Goal: Information Seeking & Learning: Find specific fact

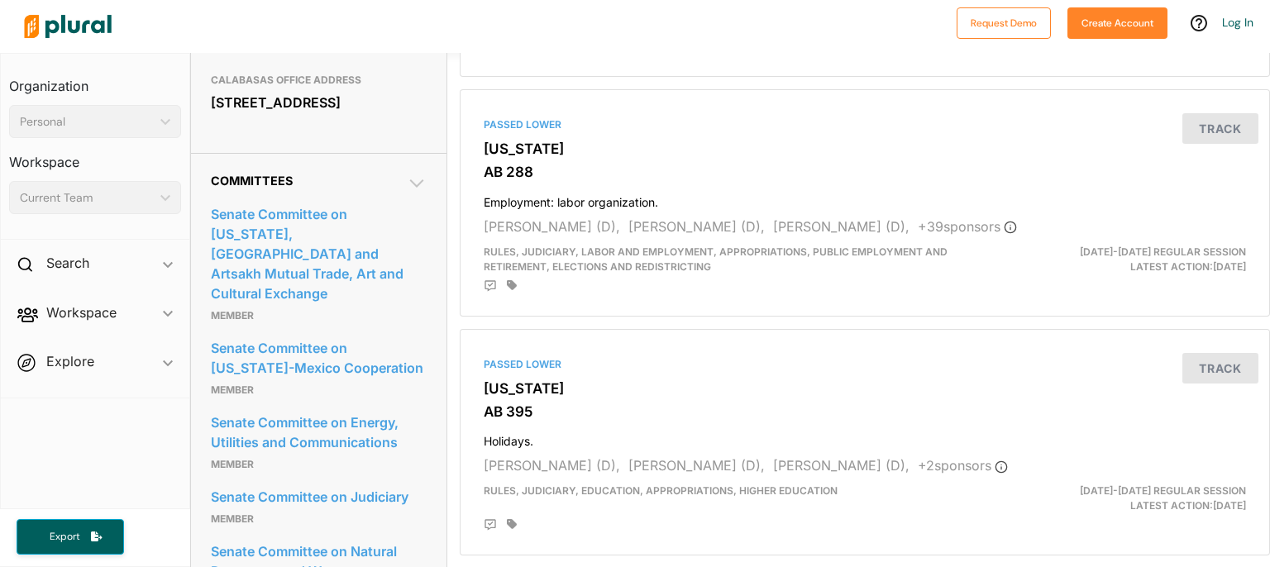
scroll to position [857, 0]
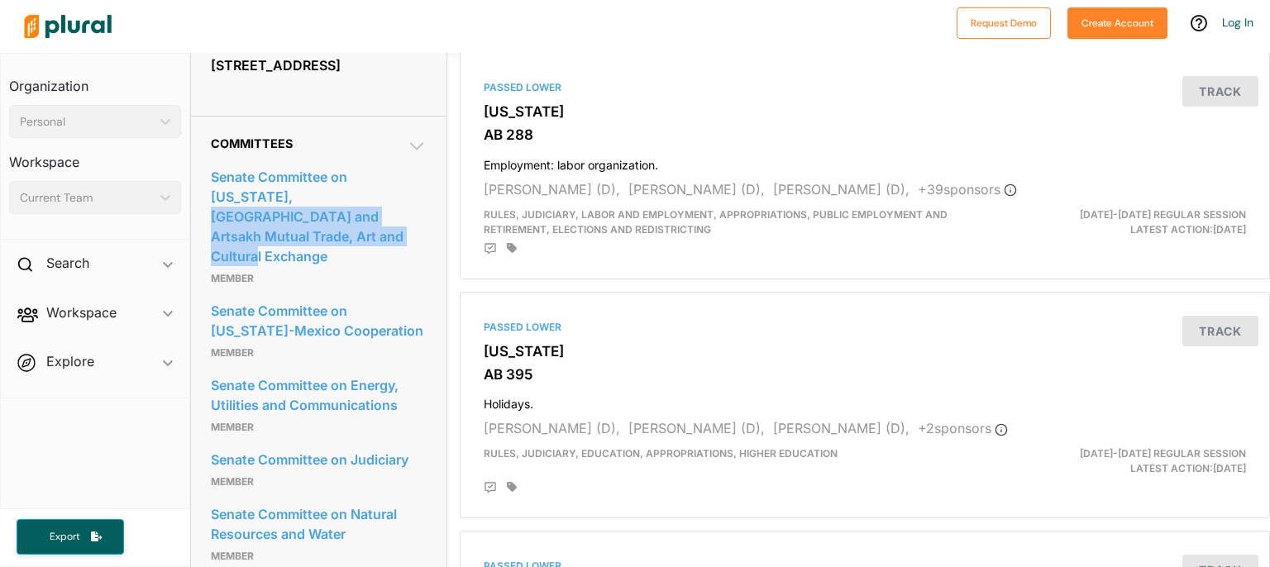
drag, startPoint x: 198, startPoint y: 214, endPoint x: 432, endPoint y: 233, distance: 234.7
copy link "Armenia and Artsakh Mutual Trade, Art and Cultural Exchange"
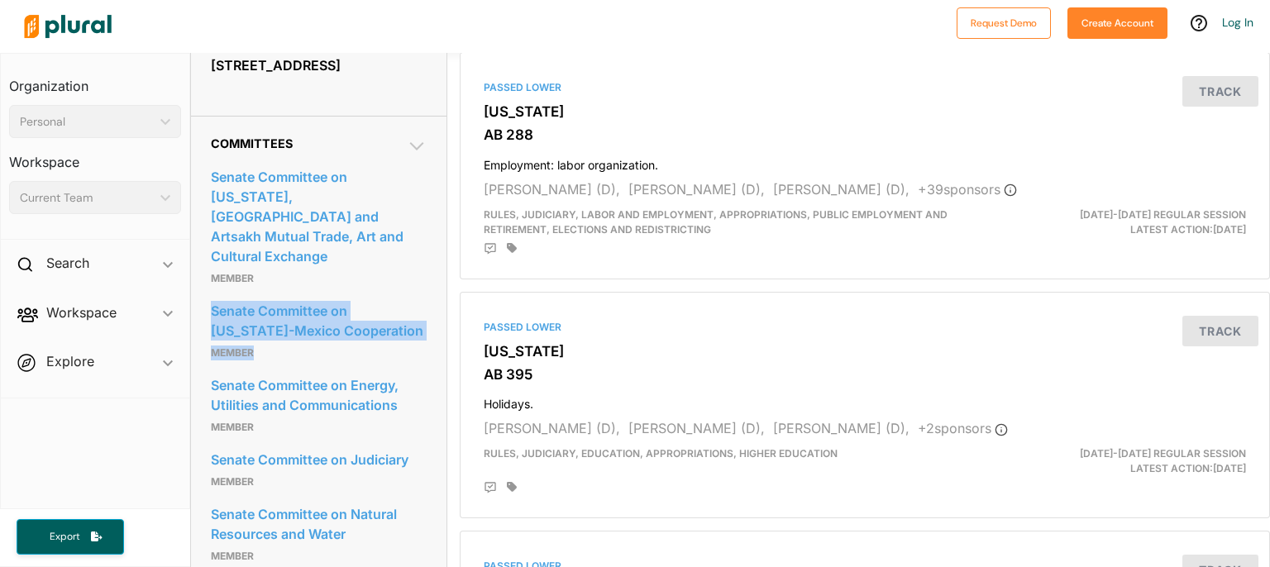
drag, startPoint x: 316, startPoint y: 313, endPoint x: 205, endPoint y: 291, distance: 112.9
copy div "Senate Committee on [US_STATE]-Mexico Cooperation member"
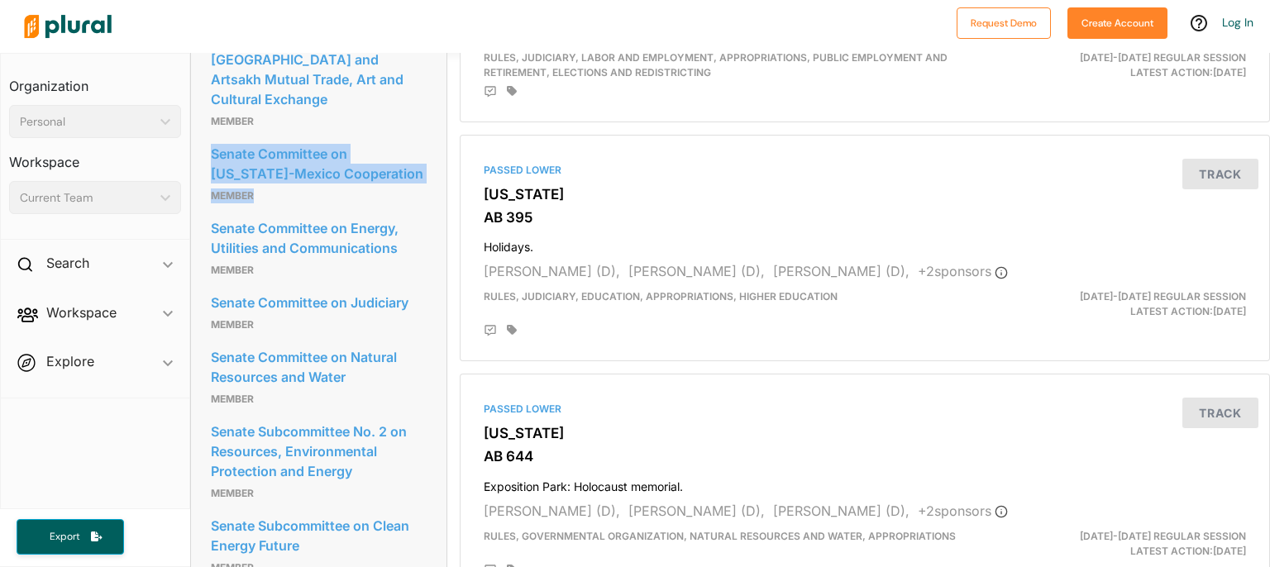
scroll to position [1047, 0]
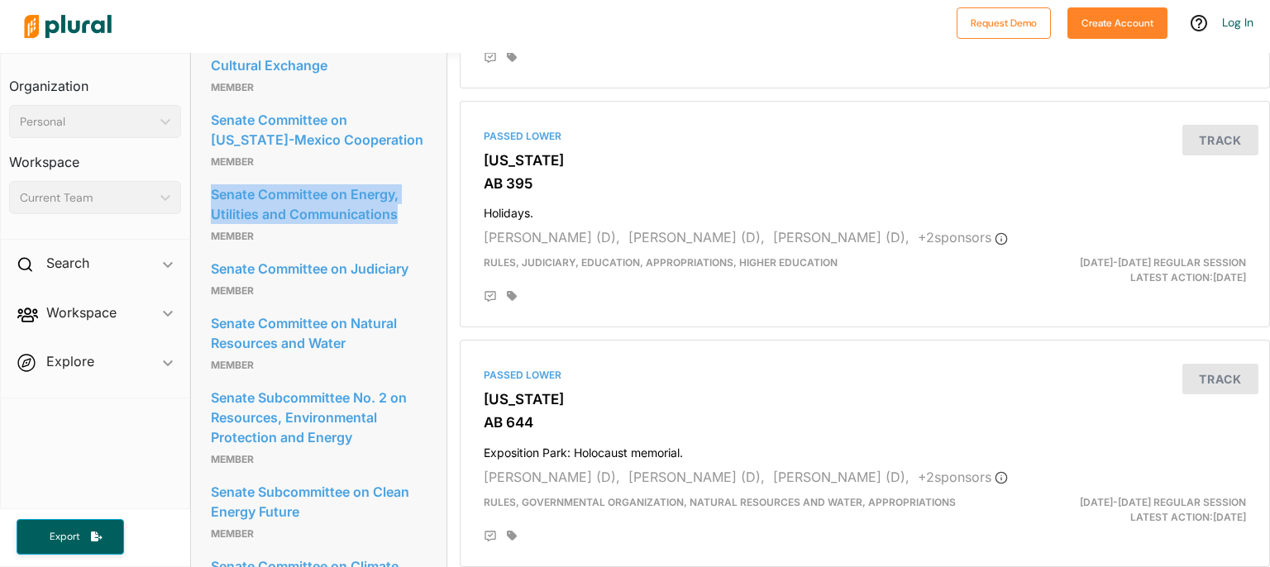
drag, startPoint x: 424, startPoint y: 198, endPoint x: 210, endPoint y: 177, distance: 215.2
click at [210, 177] on div "Committees Senate Committee on [US_STATE], Armenia and Artsakh Mutual Trade, Ar…" at bounding box center [319, 392] width 256 height 935
copy link "Senate Committee on Energy, Utilities and Communications"
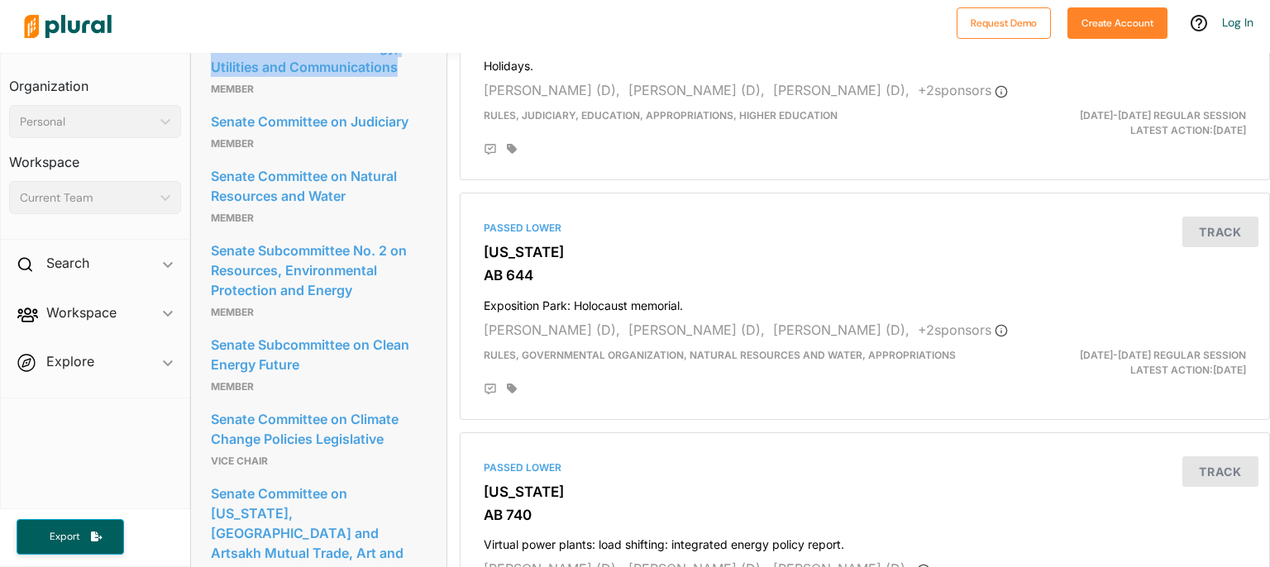
scroll to position [1238, 0]
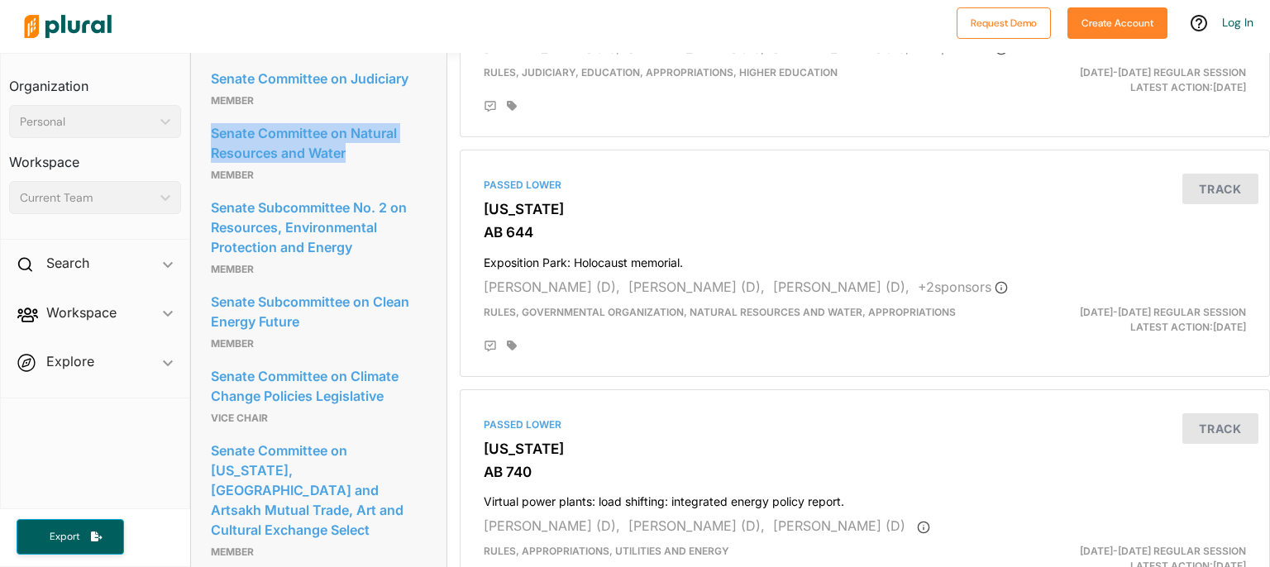
drag, startPoint x: 374, startPoint y: 127, endPoint x: 203, endPoint y: 111, distance: 171.1
click at [203, 111] on div "Committees Senate Committee on [US_STATE], Armenia and Artsakh Mutual Trade, Ar…" at bounding box center [319, 202] width 256 height 935
copy link "Senate Committee on Natural Resources and Water"
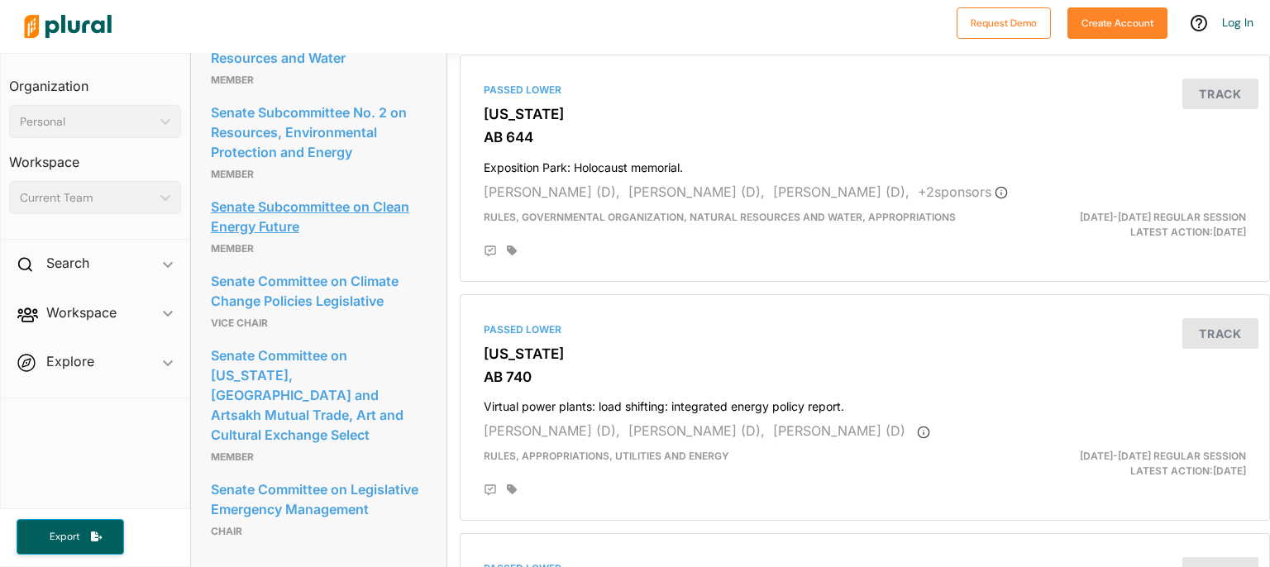
drag, startPoint x: 432, startPoint y: 214, endPoint x: 304, endPoint y: 206, distance: 128.4
click at [304, 206] on div "Committees Senate Committee on [US_STATE], Armenia and Artsakh Mutual Trade, Ar…" at bounding box center [319, 107] width 256 height 935
drag, startPoint x: 441, startPoint y: 287, endPoint x: 214, endPoint y: 261, distance: 228.8
click at [214, 261] on div "Committees Senate Committee on [US_STATE], Armenia and Artsakh Mutual Trade, Ar…" at bounding box center [319, 107] width 256 height 935
copy link "Senate Committee on Climate Change Policies Legislative"
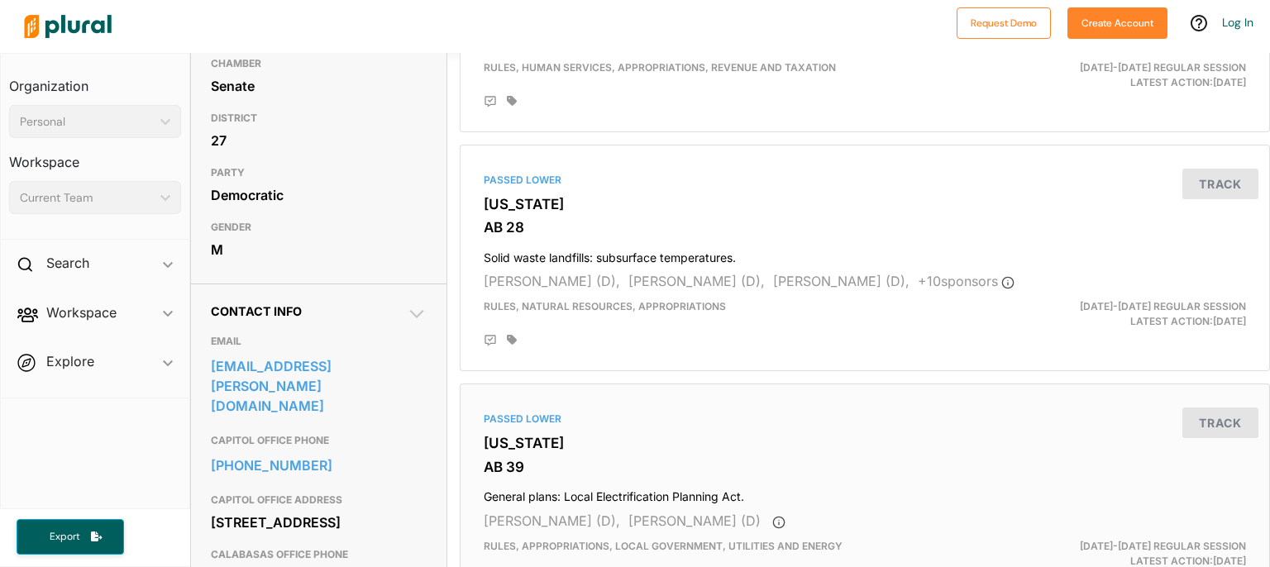
scroll to position [857, 0]
